Goal: Check status

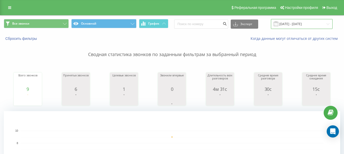
click at [298, 26] on input "[DATE] - [DATE]" at bounding box center [302, 24] width 62 height 10
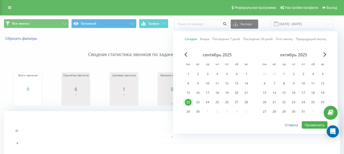
click at [189, 103] on div "22" at bounding box center [188, 102] width 7 height 7
click at [297, 121] on div at bounding box center [255, 121] width 144 height 1
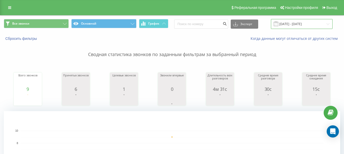
click at [293, 25] on input "[DATE] - [DATE]" at bounding box center [302, 24] width 62 height 10
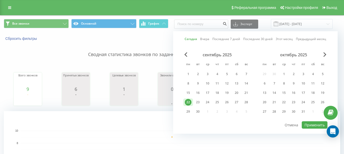
click at [190, 103] on div "22" at bounding box center [188, 102] width 7 height 7
click at [312, 124] on button "Применить" at bounding box center [315, 125] width 26 height 7
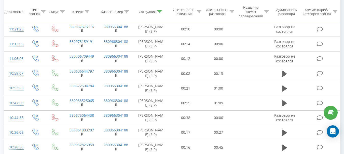
scroll to position [280, 0]
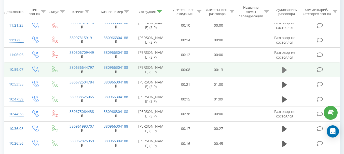
click at [285, 70] on icon at bounding box center [284, 70] width 5 height 6
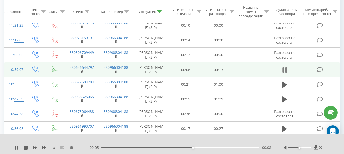
click at [283, 72] on icon at bounding box center [284, 70] width 2 height 6
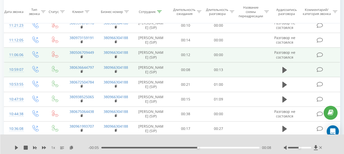
click at [279, 57] on span "Разговор не состоялся" at bounding box center [284, 54] width 21 height 9
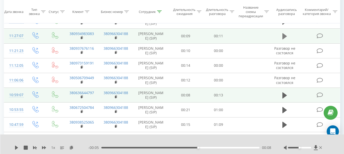
click at [281, 37] on button at bounding box center [285, 37] width 8 height 8
click at [286, 40] on icon at bounding box center [284, 36] width 5 height 7
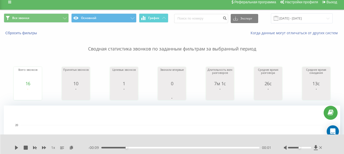
scroll to position [0, 0]
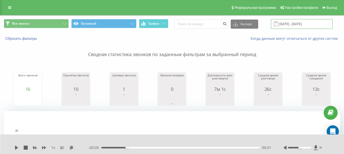
click at [292, 25] on input "[DATE] - [DATE]" at bounding box center [302, 24] width 62 height 10
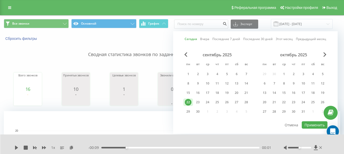
click at [188, 101] on div "22" at bounding box center [188, 102] width 7 height 7
click at [319, 125] on button "Применить" at bounding box center [315, 125] width 26 height 7
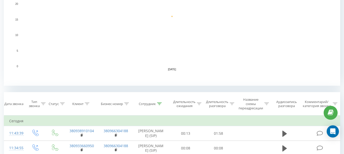
scroll to position [153, 0]
